Goal: Task Accomplishment & Management: Manage account settings

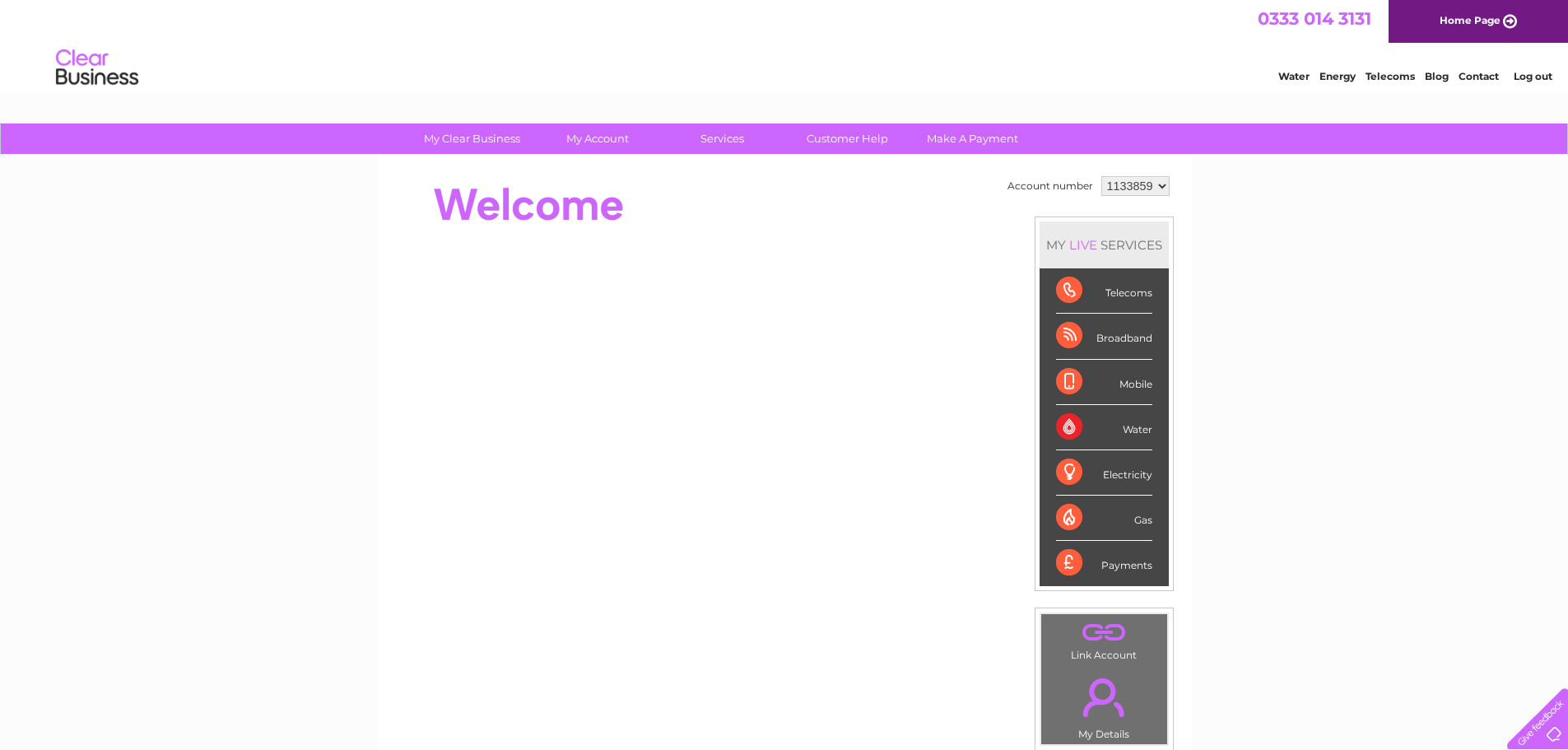
click at [1111, 463] on div "Electricity" at bounding box center [1104, 473] width 96 height 45
click at [1116, 475] on div "Electricity" at bounding box center [1104, 473] width 96 height 45
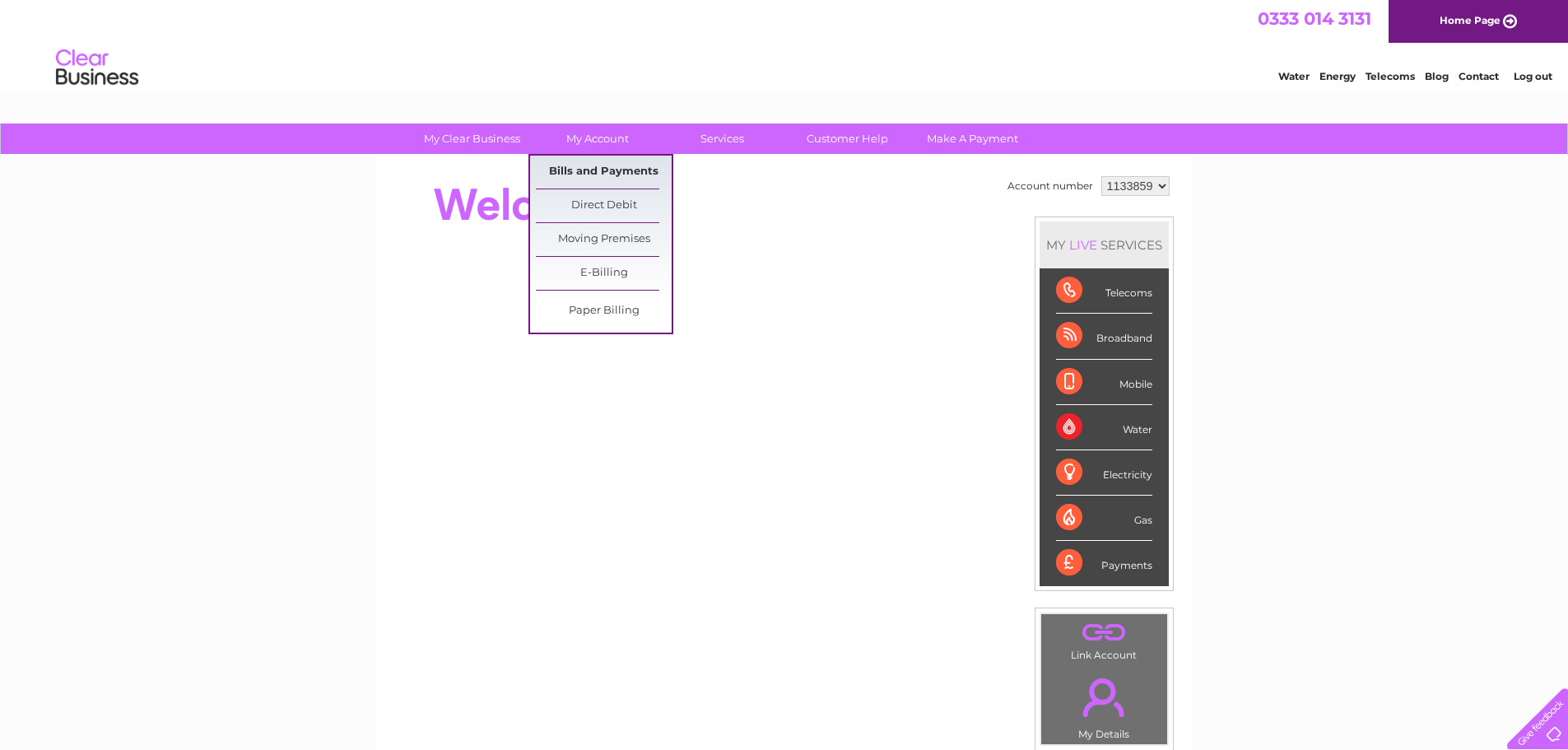
click at [601, 171] on link "Bills and Payments" at bounding box center [603, 172] width 136 height 33
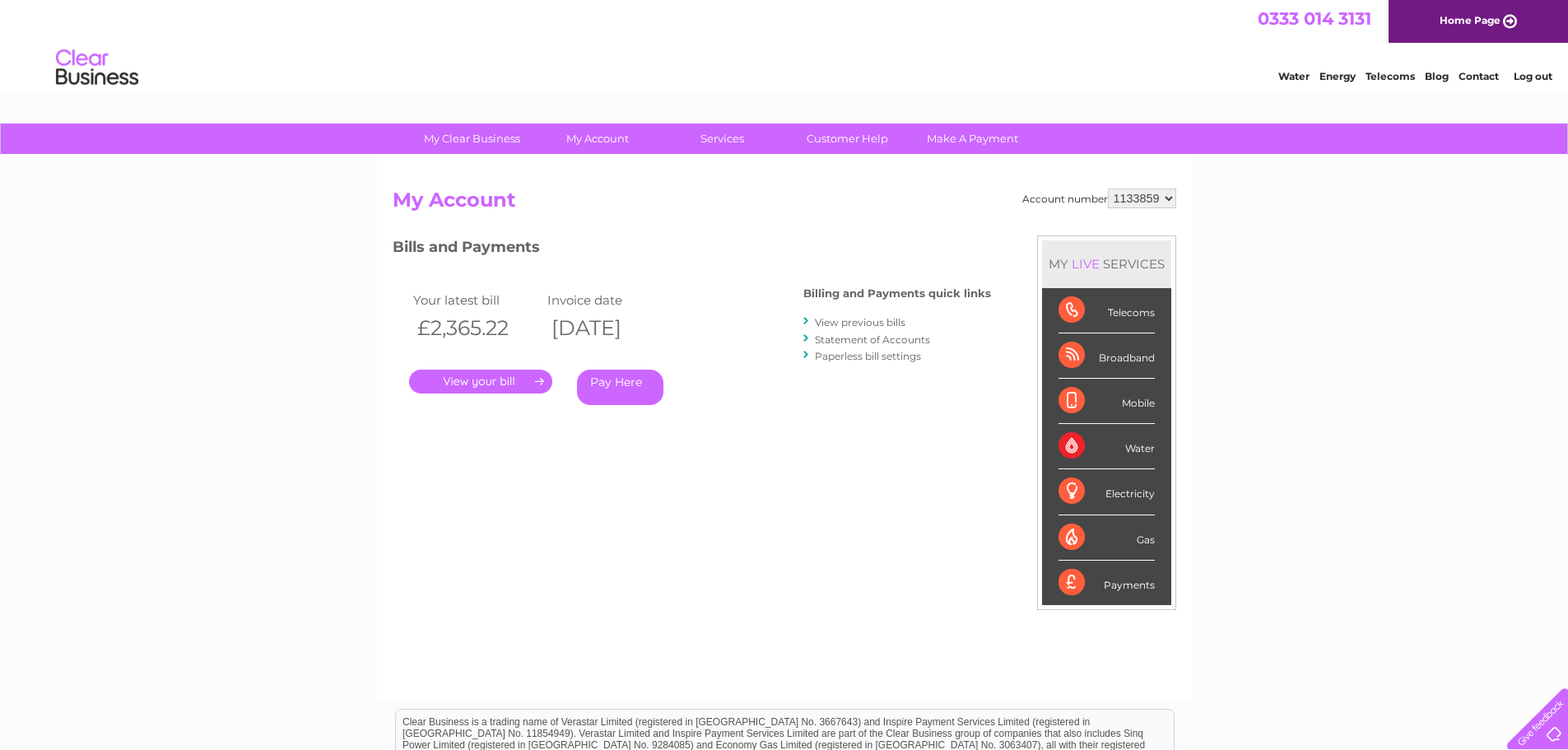
click at [529, 378] on link "." at bounding box center [481, 382] width 143 height 24
click at [854, 324] on link "View previous bills" at bounding box center [859, 322] width 90 height 12
click at [890, 340] on link "Statement of Accounts" at bounding box center [872, 339] width 115 height 12
